Goal: Task Accomplishment & Management: Manage account settings

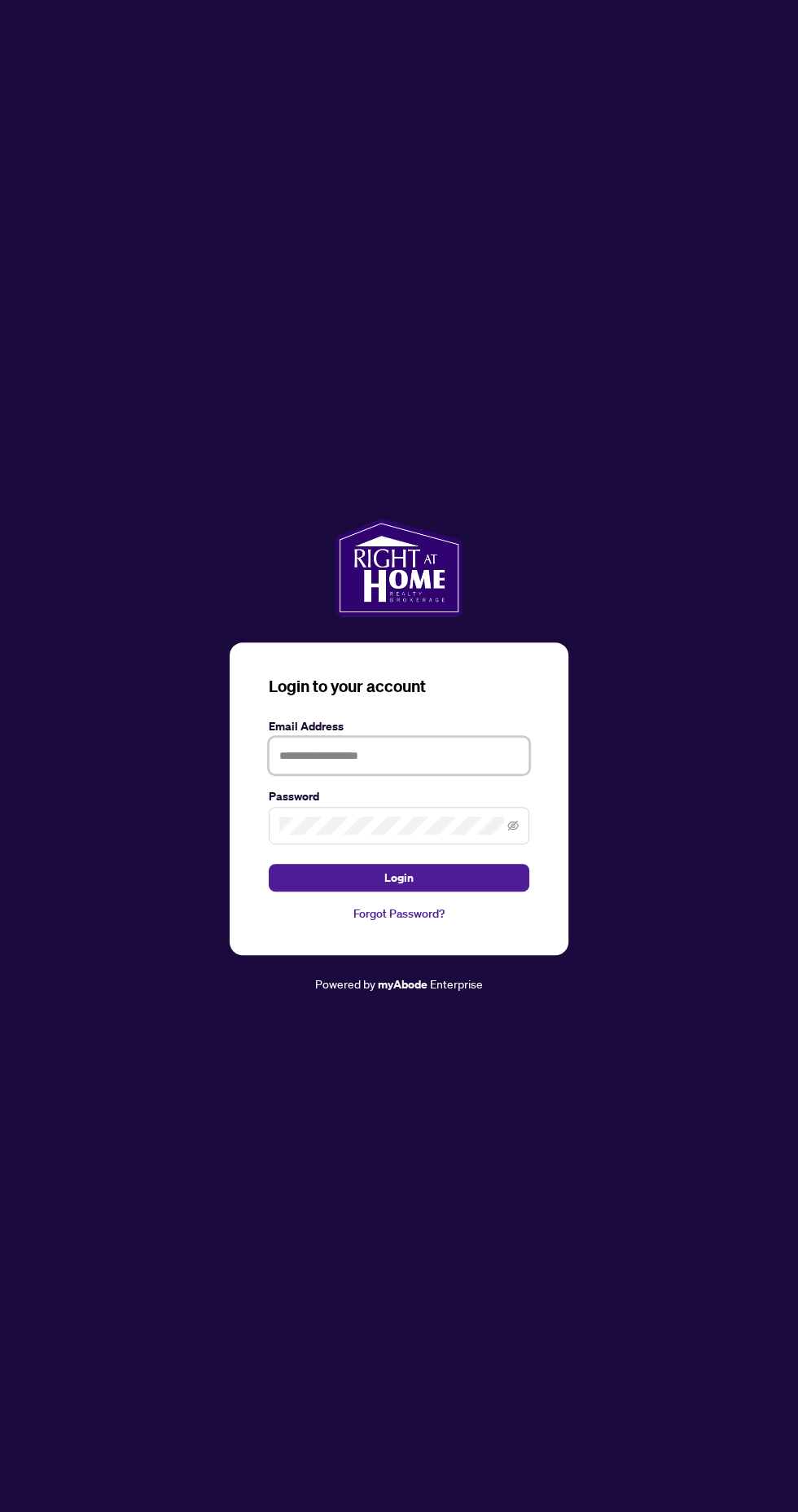
click at [411, 774] on input "text" at bounding box center [399, 756] width 261 height 38
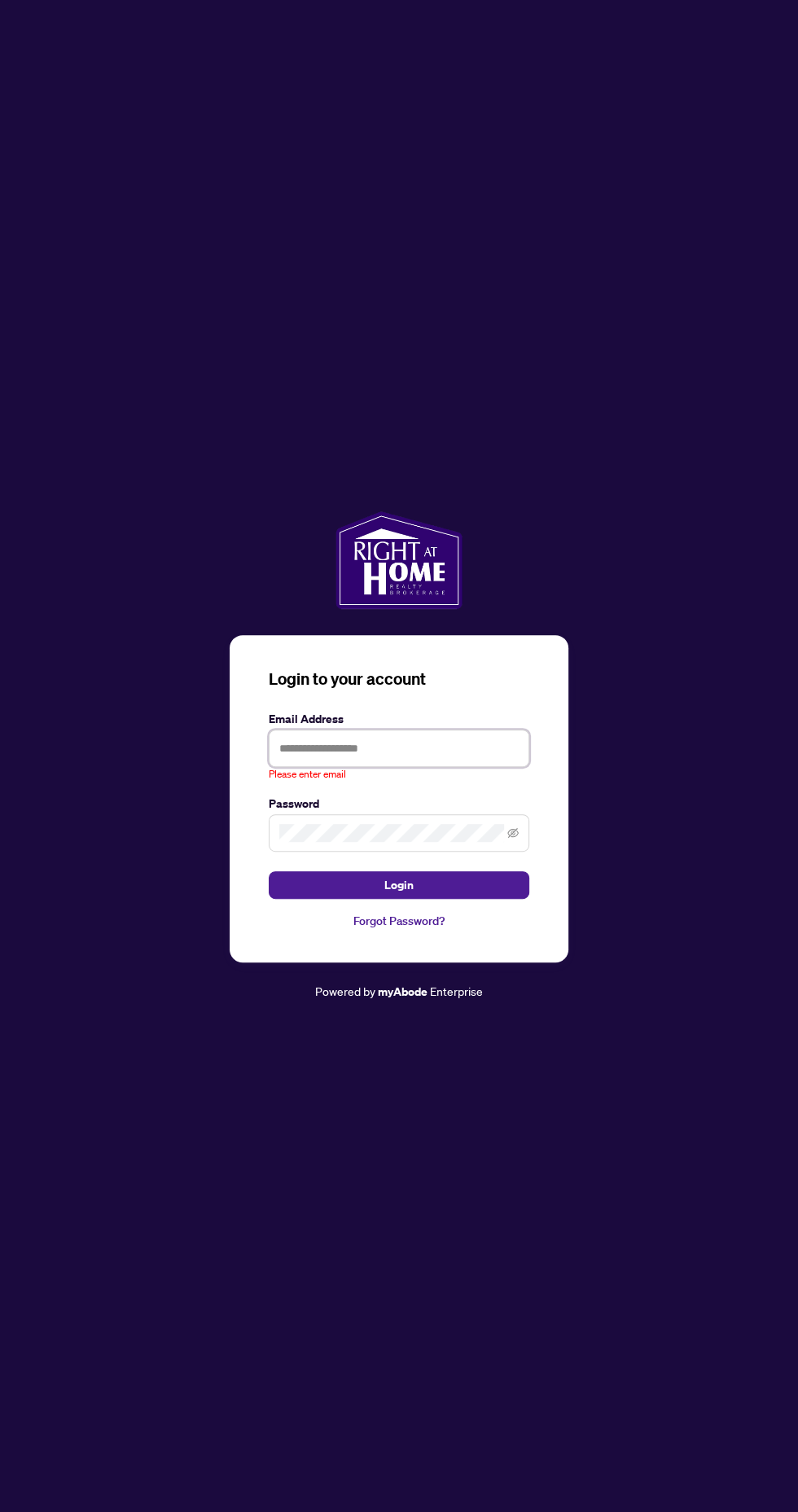
type input "**********"
click at [269, 871] on button "Login" at bounding box center [399, 885] width 261 height 28
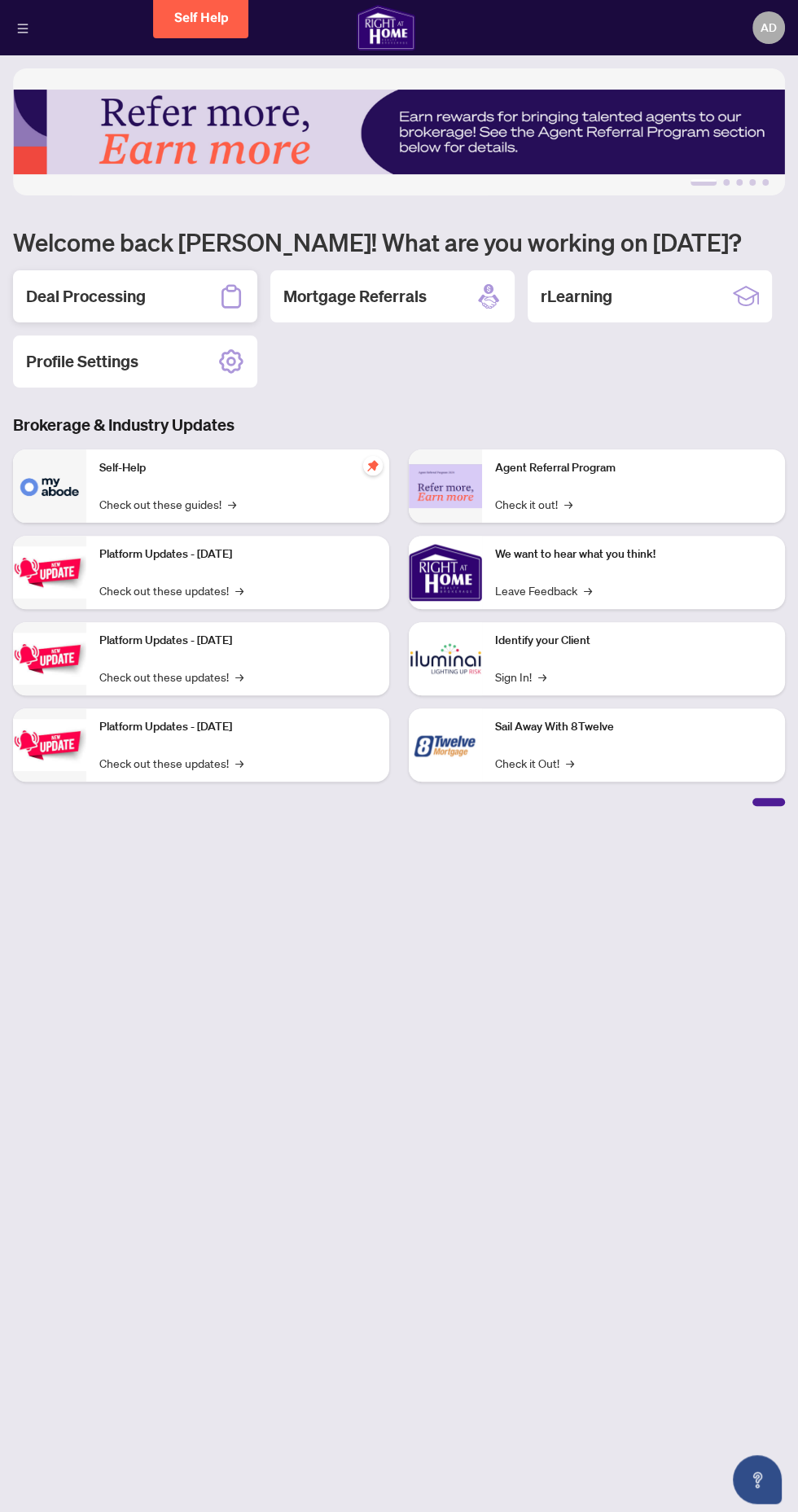
click at [163, 273] on div "Deal Processing" at bounding box center [135, 297] width 244 height 52
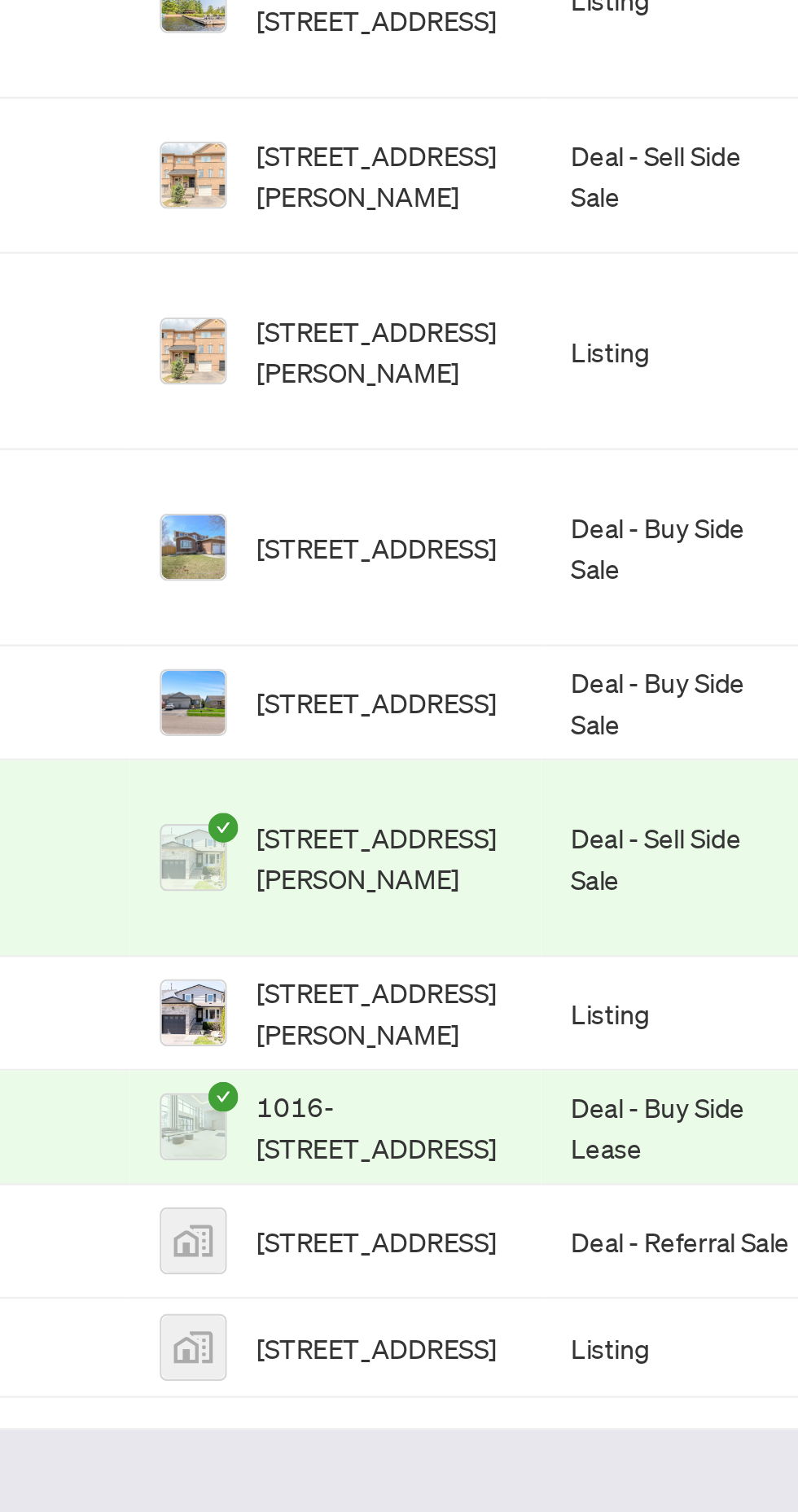
click at [299, 697] on span "[STREET_ADDRESS]" at bounding box center [287, 706] width 104 height 18
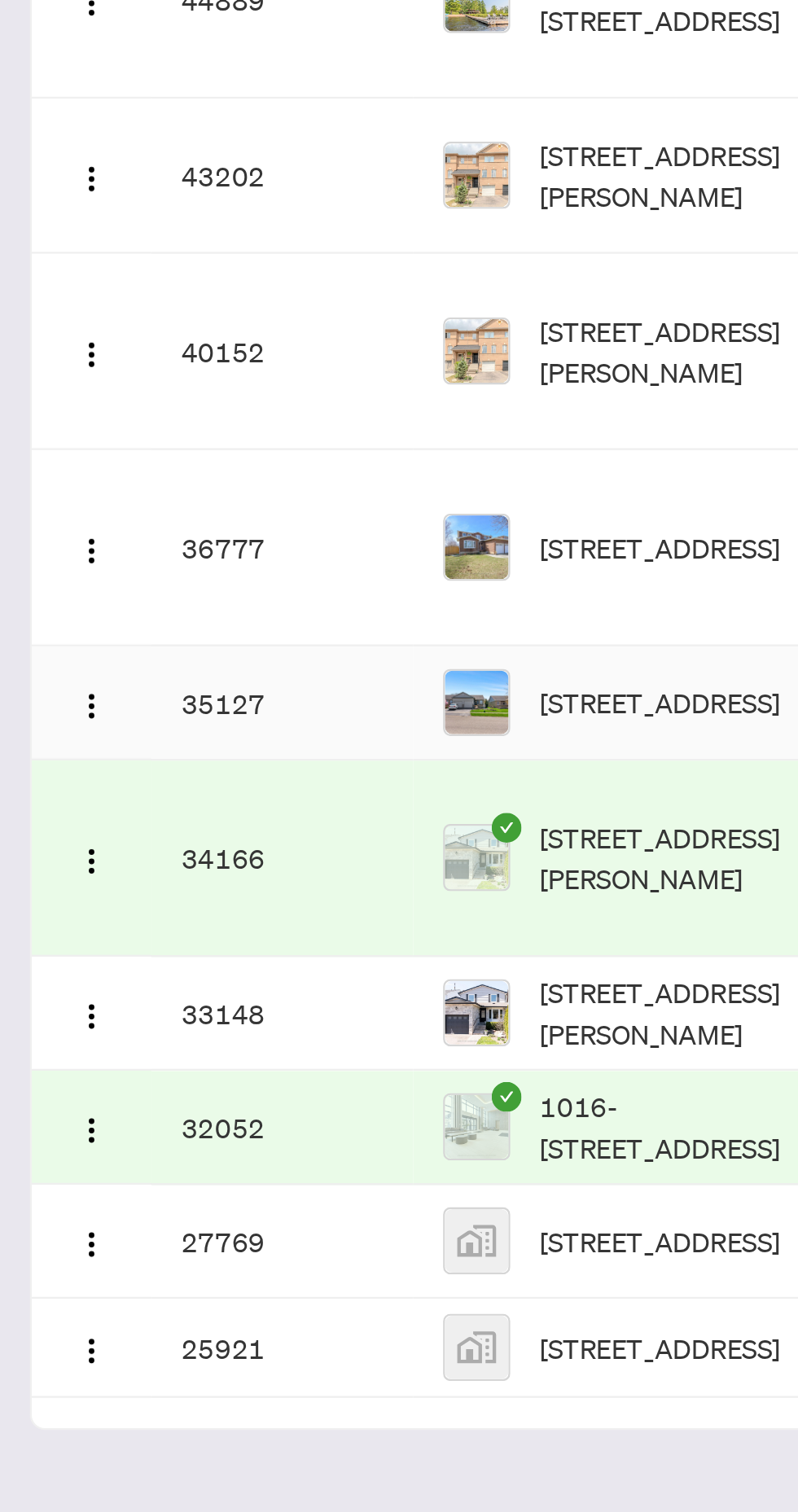
click at [97, 687] on td "35127" at bounding box center [123, 706] width 114 height 50
click at [42, 701] on img "button" at bounding box center [40, 708] width 13 height 13
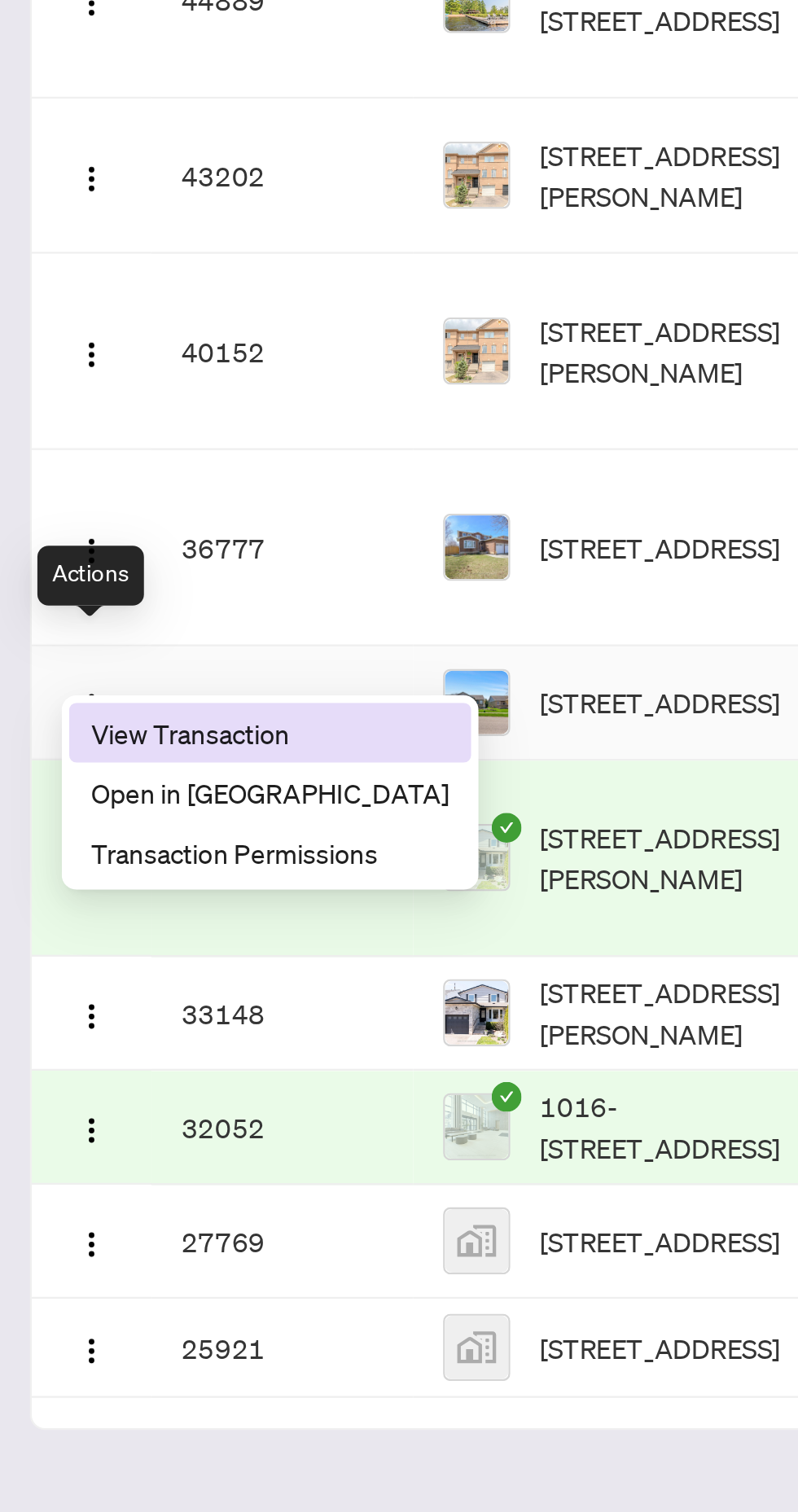
click at [107, 718] on span "View Transaction" at bounding box center [118, 719] width 156 height 18
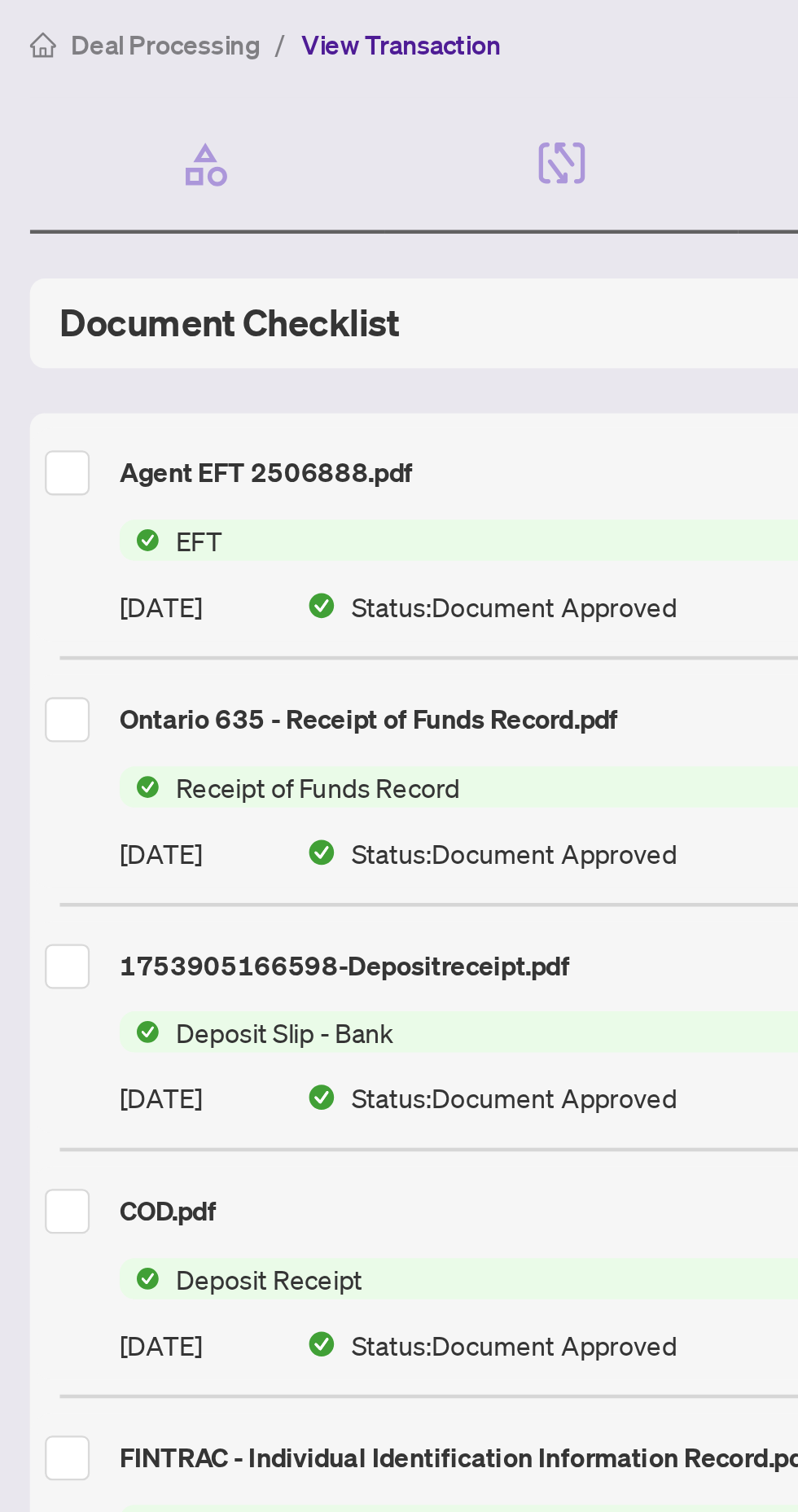
click at [134, 324] on div "Agent EFT 2506888.pdf" at bounding box center [396, 330] width 687 height 18
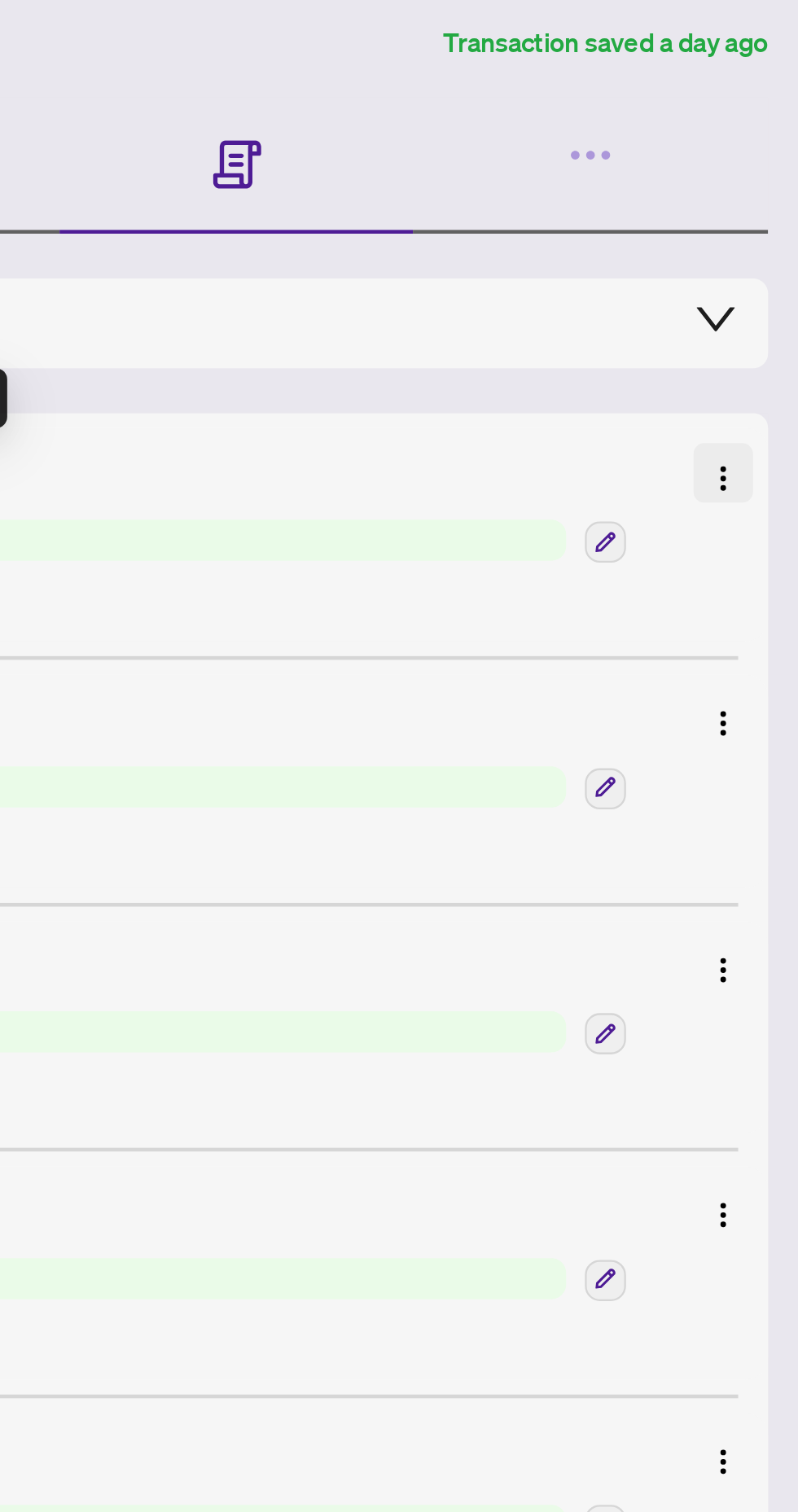
click at [773, 323] on button "button" at bounding box center [766, 330] width 26 height 26
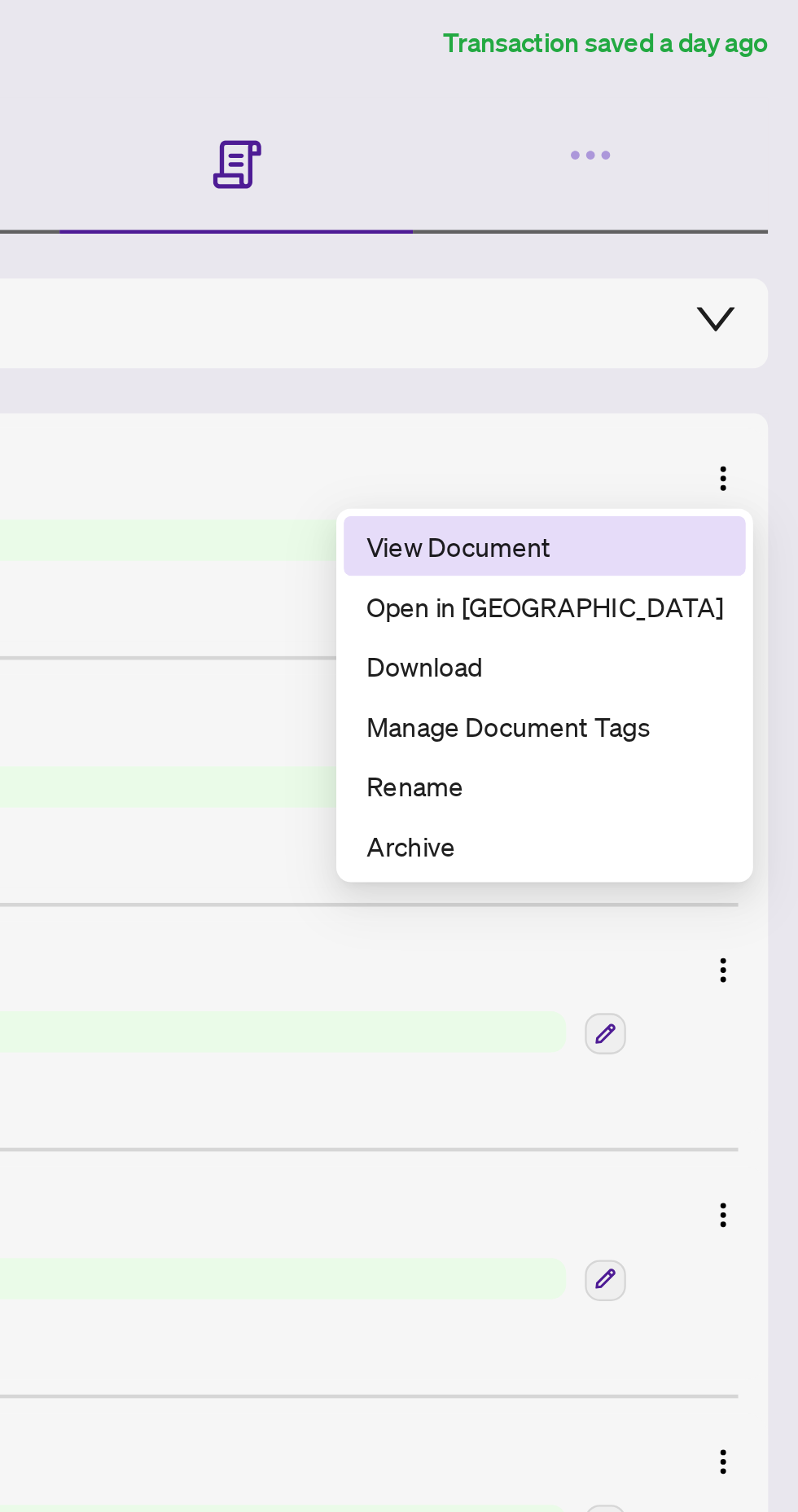
click at [675, 365] on span "View Document" at bounding box center [688, 361] width 156 height 18
